Goal: Task Accomplishment & Management: Use online tool/utility

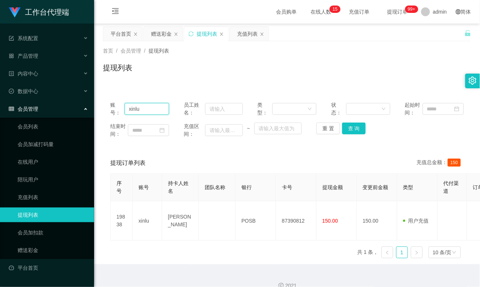
click at [145, 110] on input "xinlu" at bounding box center [147, 109] width 45 height 12
paste input "WJP020821"
type input "WJP020821"
click at [353, 126] on button "查 询" at bounding box center [354, 128] width 24 height 12
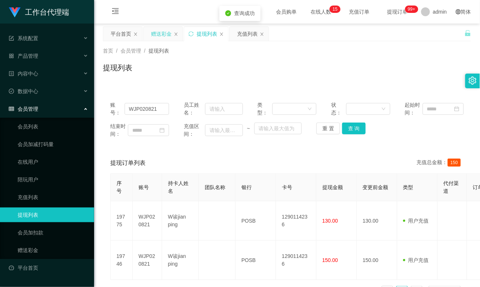
click at [162, 35] on div "赠送彩金" at bounding box center [161, 34] width 21 height 14
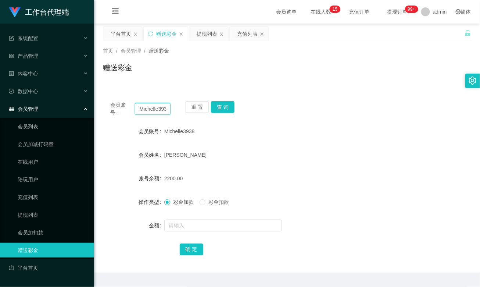
click at [149, 109] on input "Michelle3938" at bounding box center [152, 109] width 35 height 12
paste input "WJP020821"
type input "WJP020821"
click at [227, 107] on button "查 询" at bounding box center [223, 107] width 24 height 12
